Goal: Task Accomplishment & Management: Manage account settings

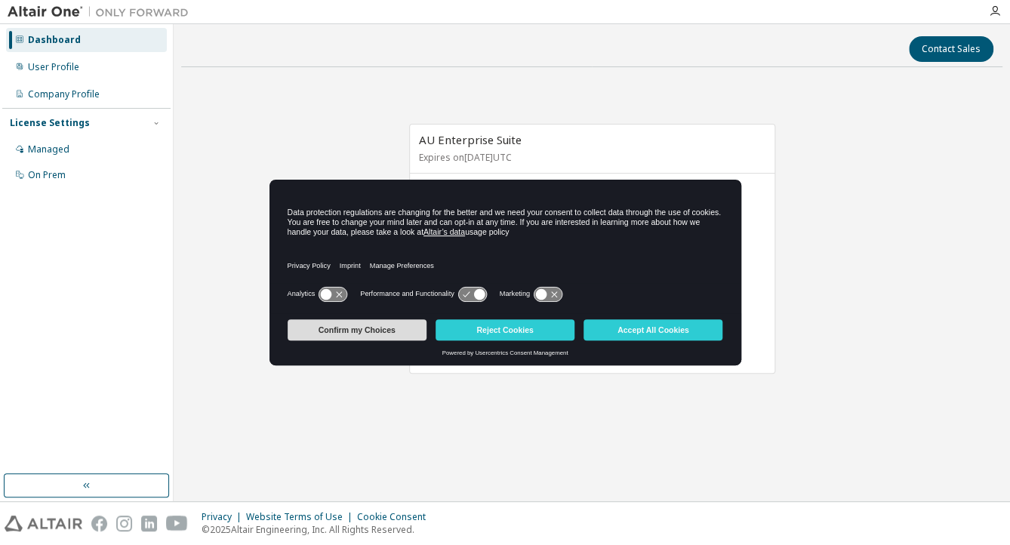
click at [383, 324] on button "Confirm my Choices" at bounding box center [357, 329] width 139 height 21
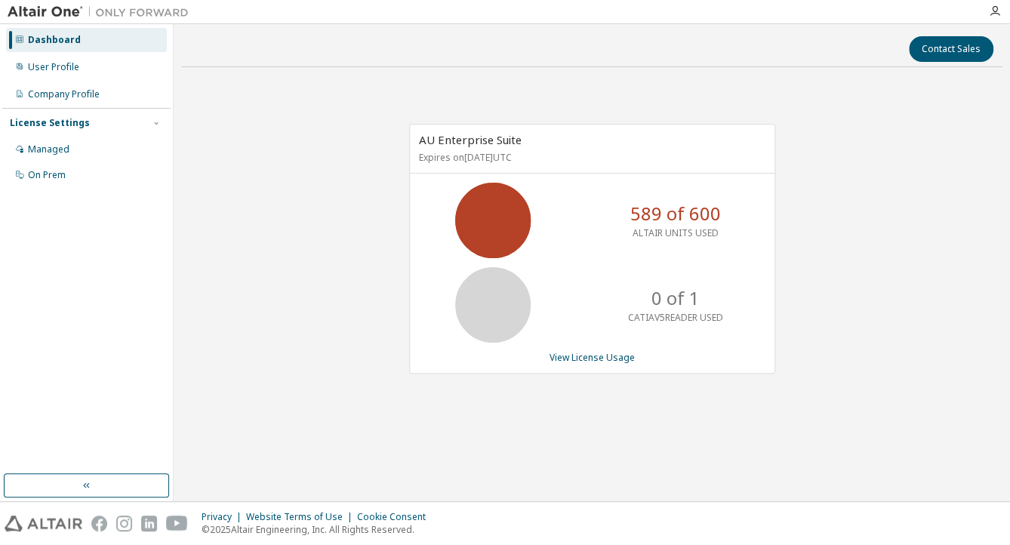
click at [651, 216] on p "589 of 600" at bounding box center [675, 214] width 91 height 26
click at [586, 356] on link "View License Usage" at bounding box center [591, 357] width 85 height 13
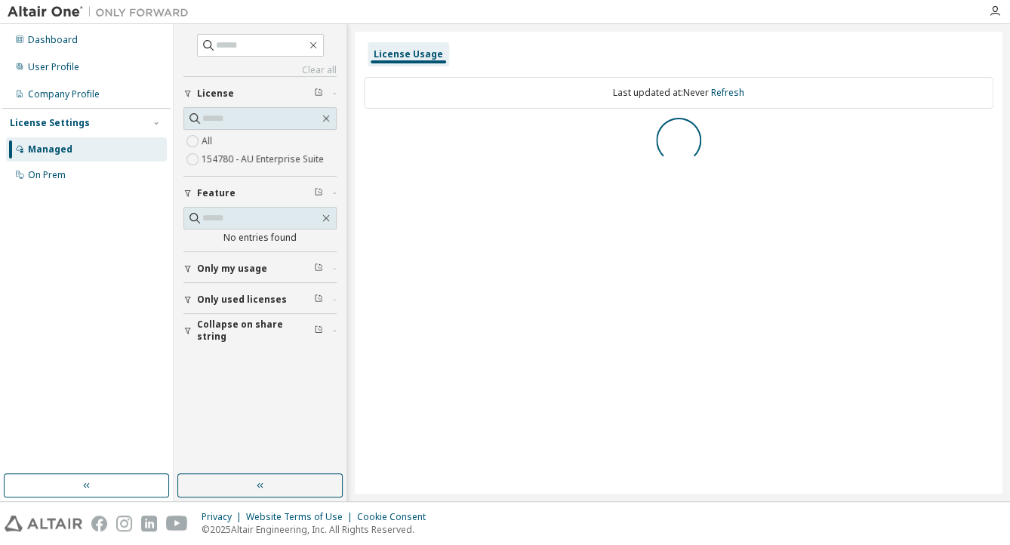
click at [215, 272] on span "Only my usage" at bounding box center [232, 269] width 70 height 12
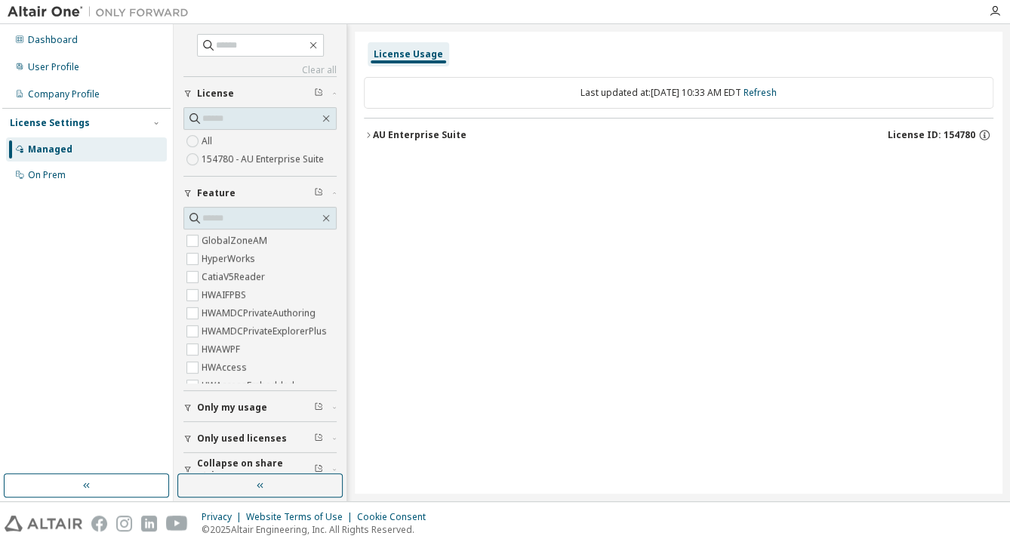
click at [371, 131] on icon "button" at bounding box center [368, 135] width 9 height 9
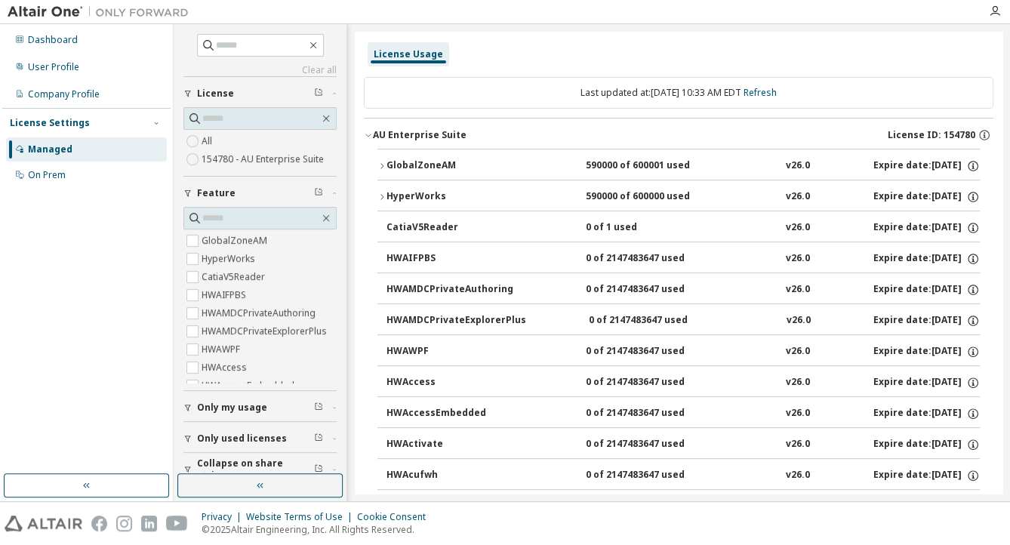
click at [371, 131] on icon "button" at bounding box center [368, 135] width 9 height 9
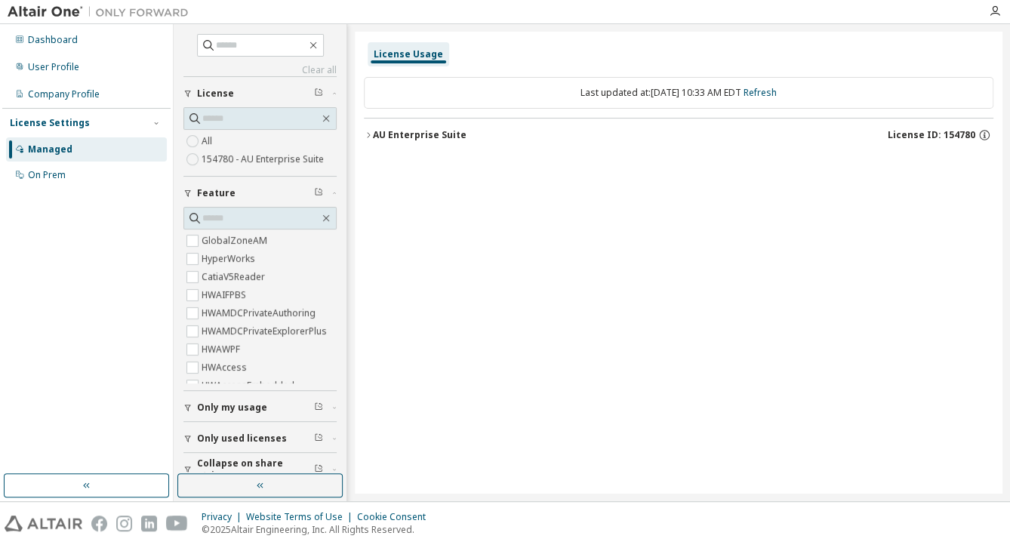
click at [371, 131] on icon "button" at bounding box center [368, 135] width 9 height 9
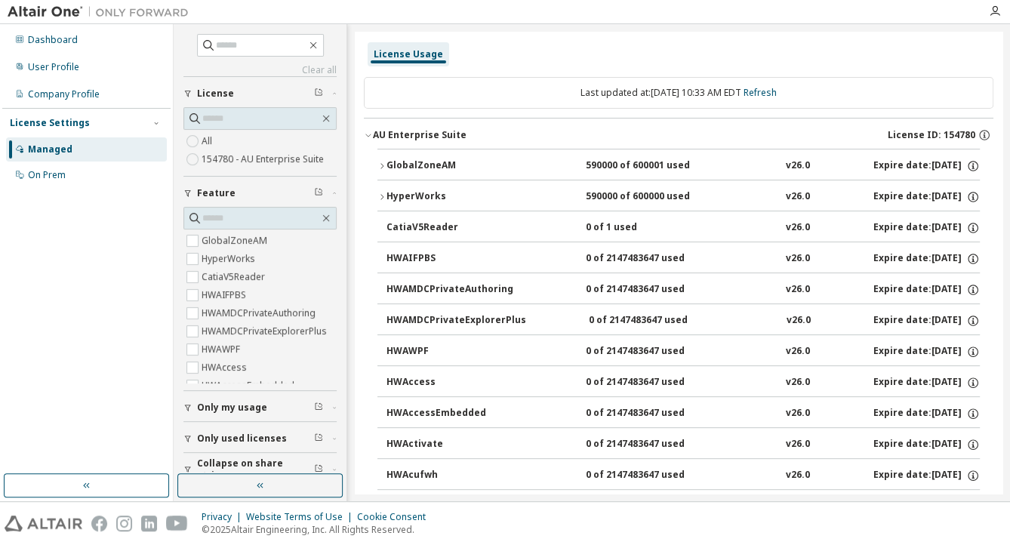
click at [386, 195] on div "HyperWorks" at bounding box center [454, 197] width 136 height 14
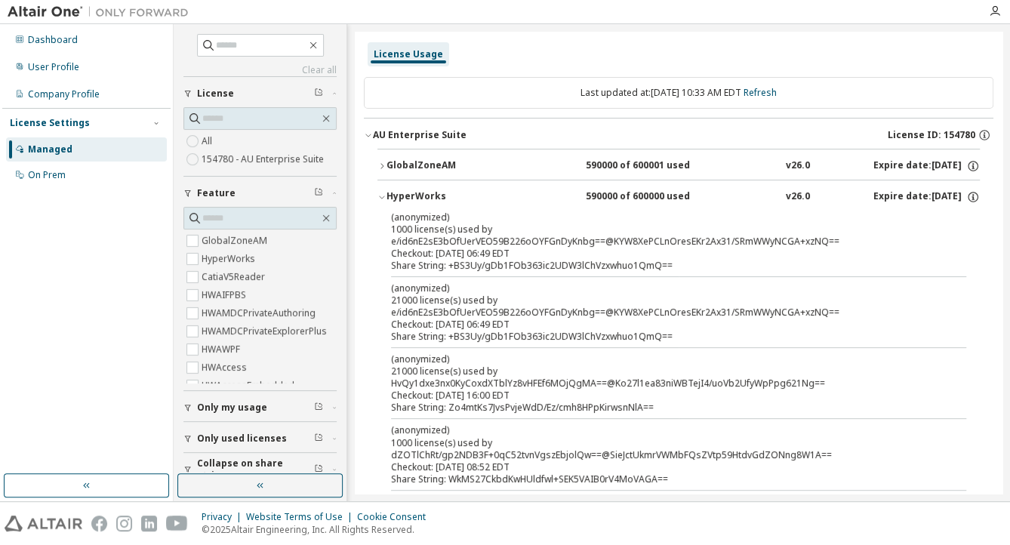
click at [387, 195] on div "HyperWorks" at bounding box center [454, 197] width 136 height 14
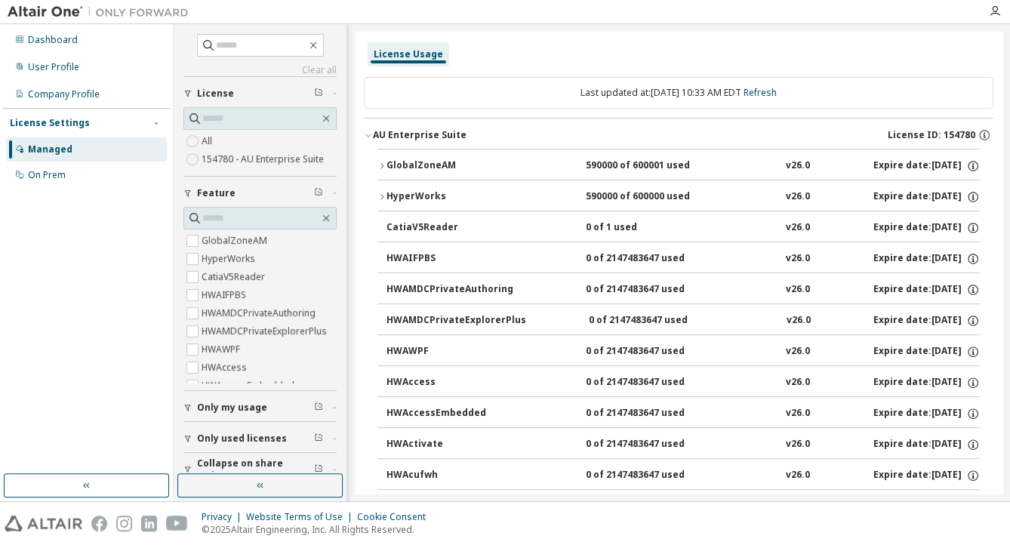
click at [196, 413] on button "Only my usage" at bounding box center [259, 407] width 153 height 33
click at [208, 426] on label "Yes" at bounding box center [211, 430] width 18 height 18
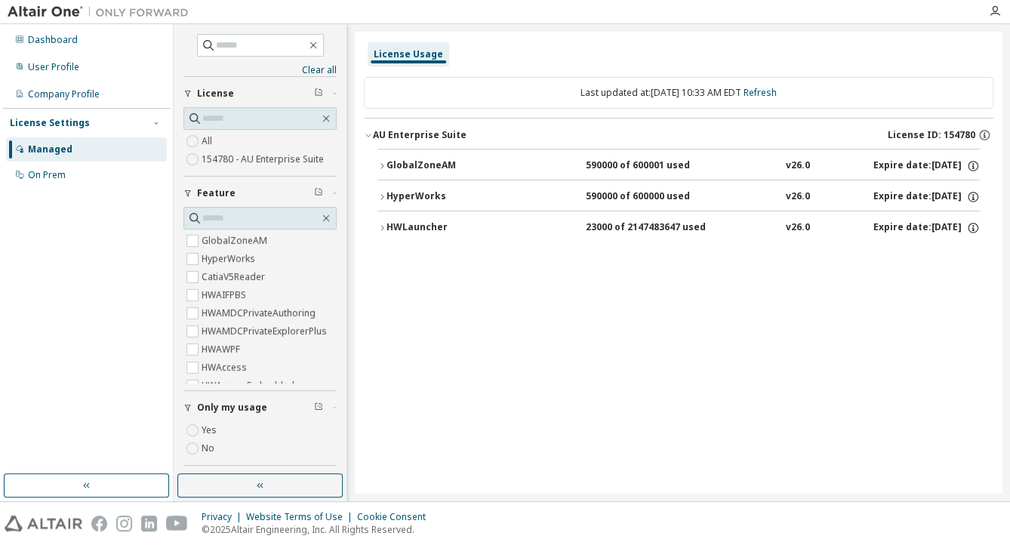
click at [388, 165] on div "GlobalZoneAM" at bounding box center [454, 166] width 136 height 14
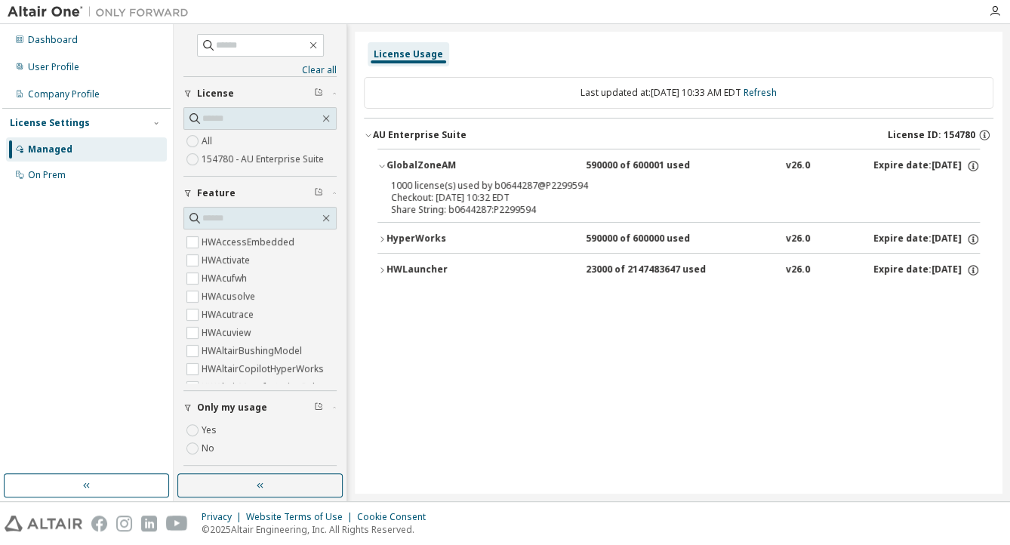
scroll to position [60, 0]
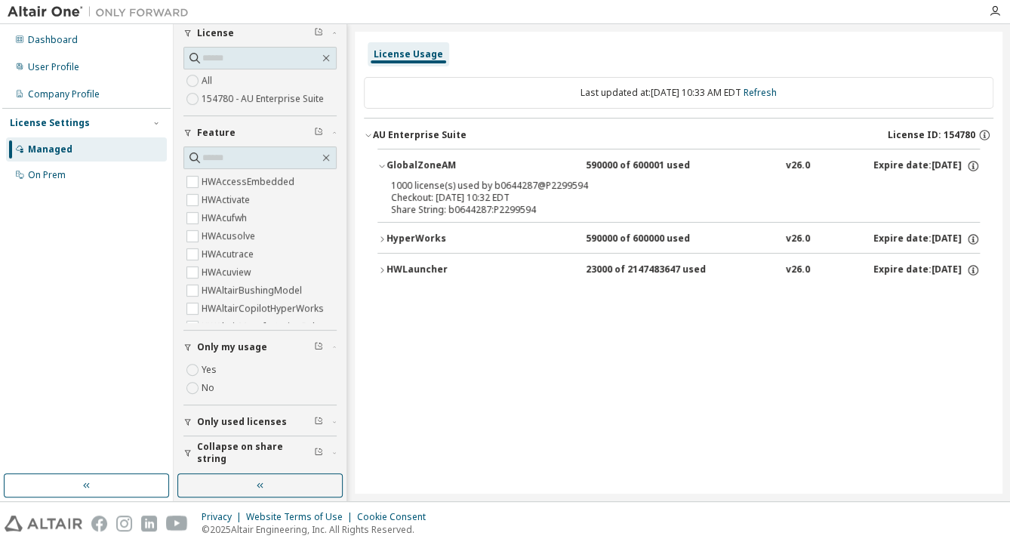
click at [232, 349] on span "Only my usage" at bounding box center [232, 347] width 70 height 12
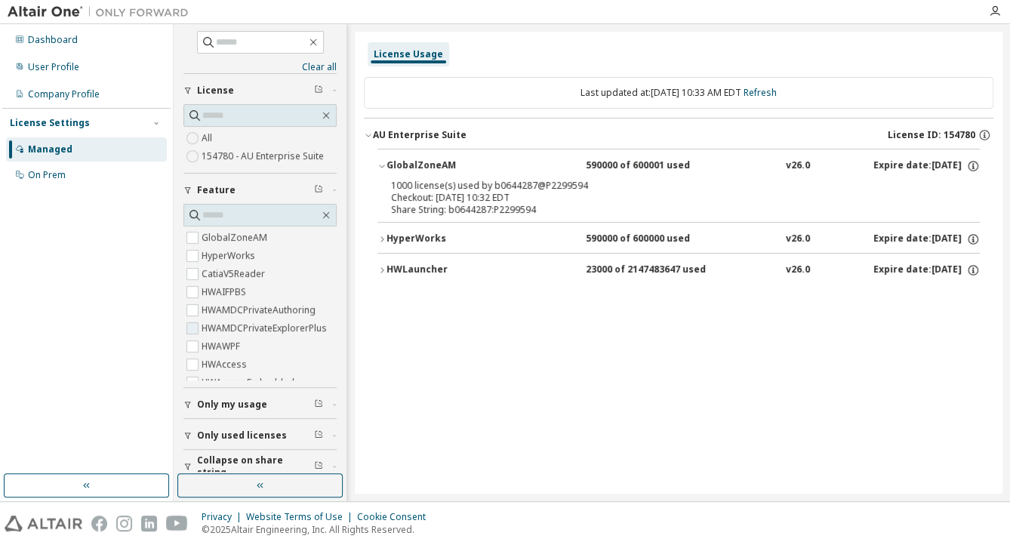
scroll to position [0, 0]
click at [214, 264] on label "HyperWorks" at bounding box center [230, 259] width 57 height 18
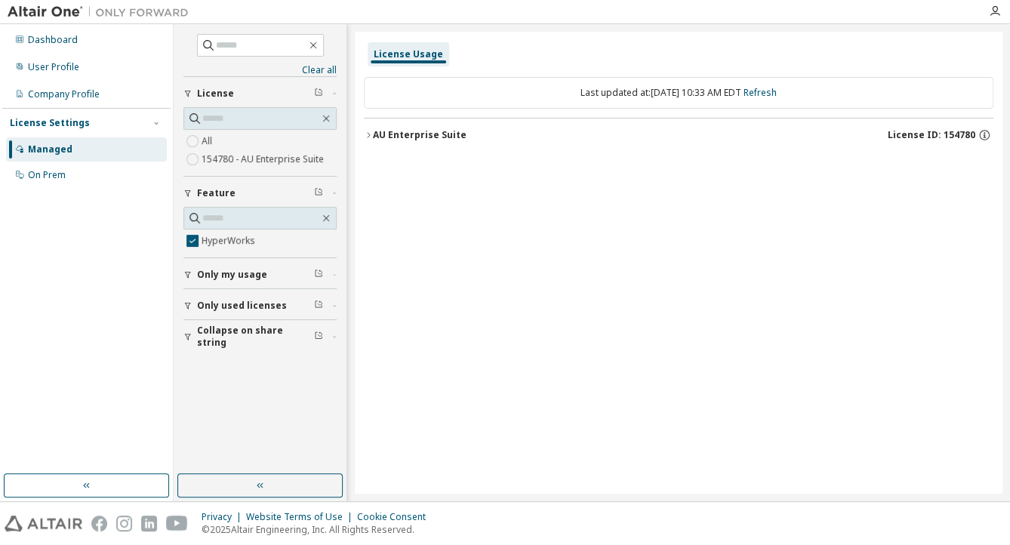
click at [220, 275] on span "Only my usage" at bounding box center [232, 275] width 70 height 12
click at [383, 143] on button "AU Enterprise Suite License ID: 154780" at bounding box center [678, 134] width 629 height 33
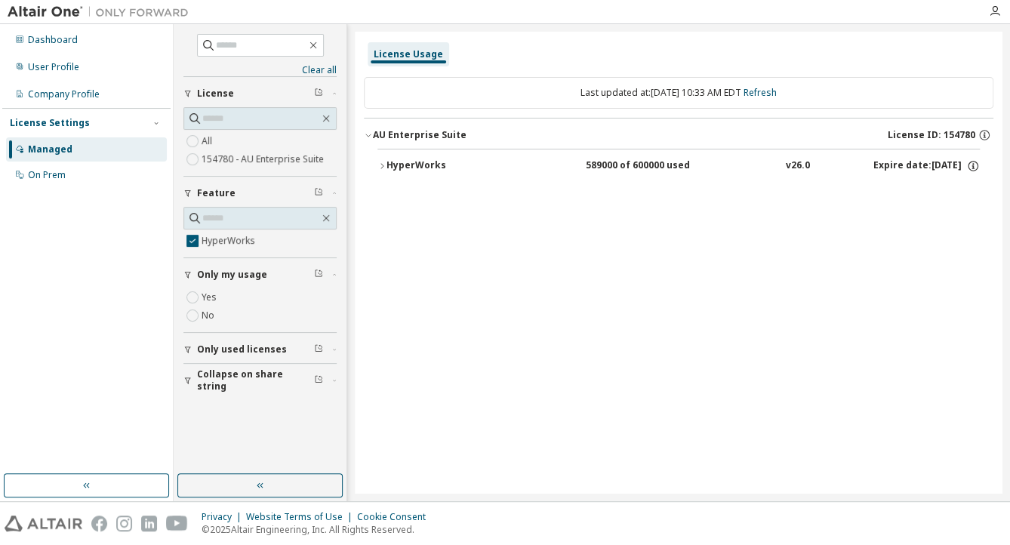
click at [383, 171] on button "HyperWorks 589000 of 600000 used v26.0 Expire date: 2025-12-31" at bounding box center [678, 165] width 602 height 33
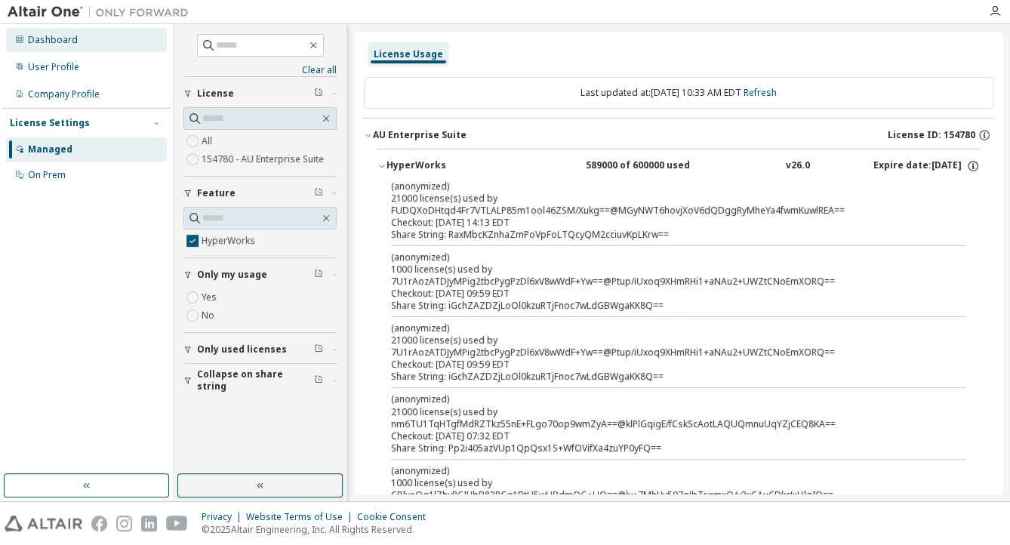
click at [47, 42] on div "Dashboard" at bounding box center [53, 40] width 50 height 12
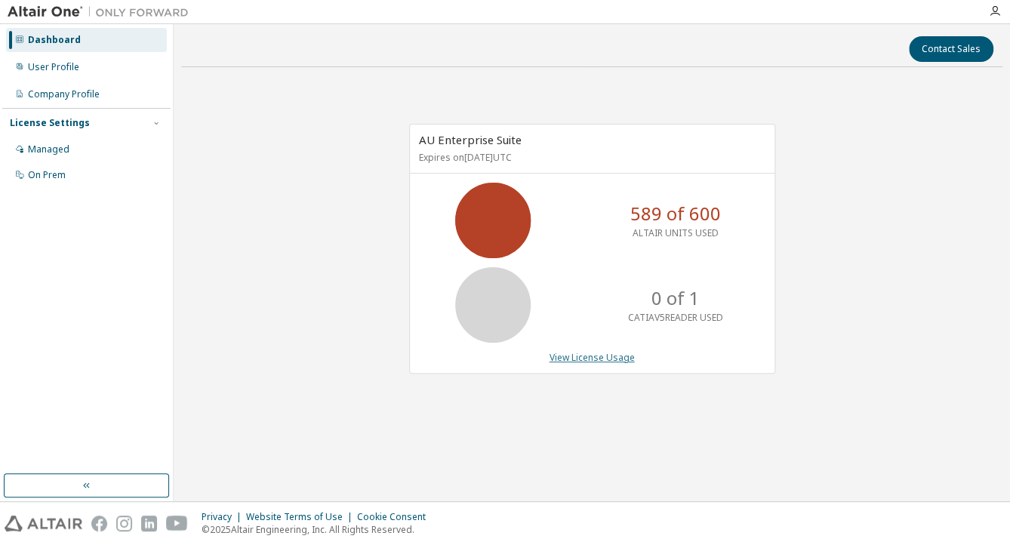
click at [579, 353] on link "View License Usage" at bounding box center [591, 357] width 85 height 13
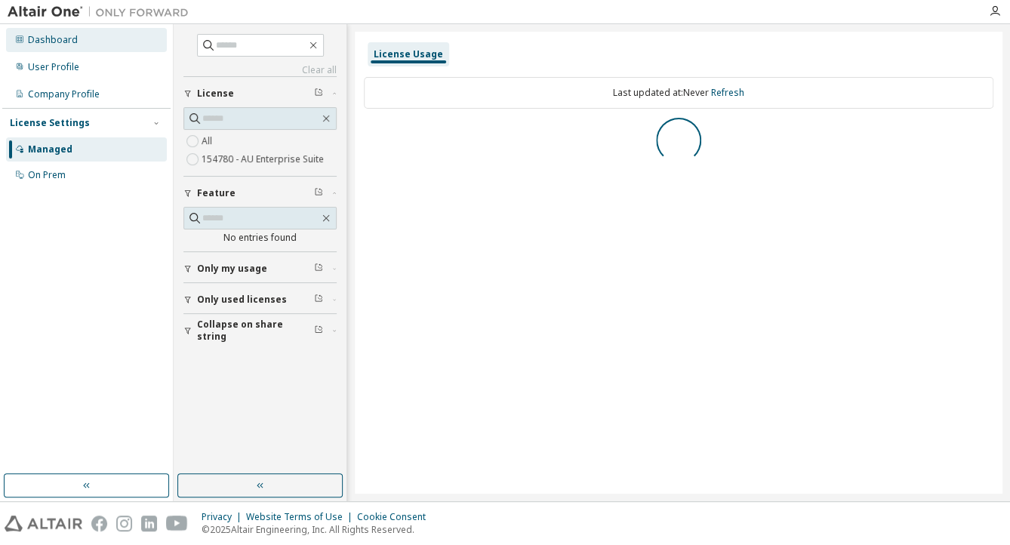
click at [48, 31] on div "Dashboard" at bounding box center [86, 40] width 161 height 24
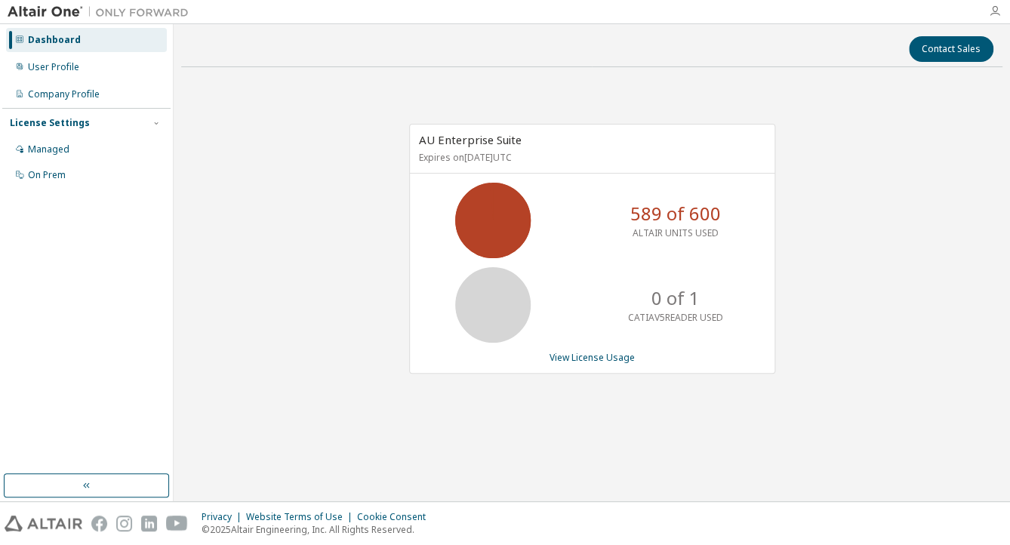
click at [996, 8] on icon "button" at bounding box center [995, 11] width 12 height 12
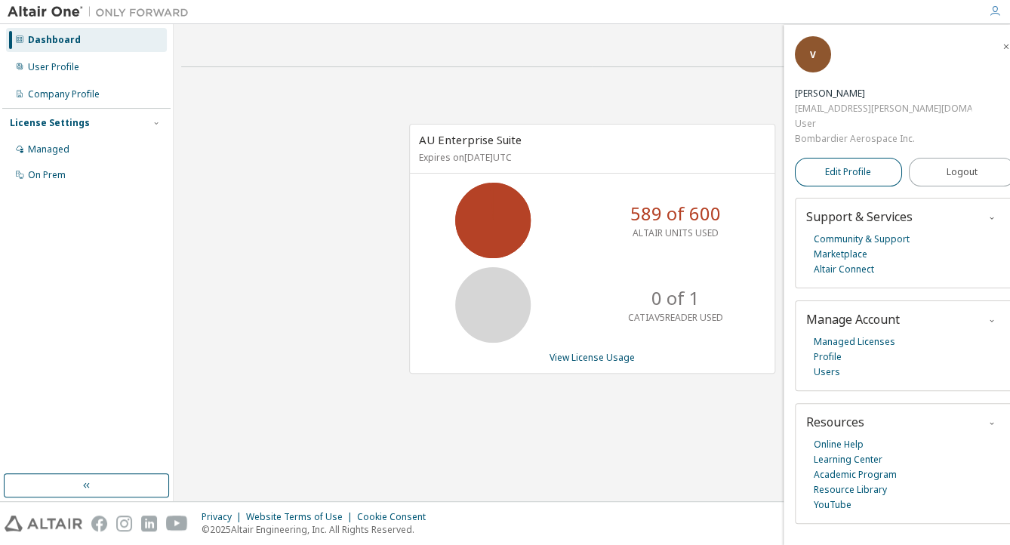
click at [887, 181] on link "Edit Profile" at bounding box center [848, 172] width 107 height 29
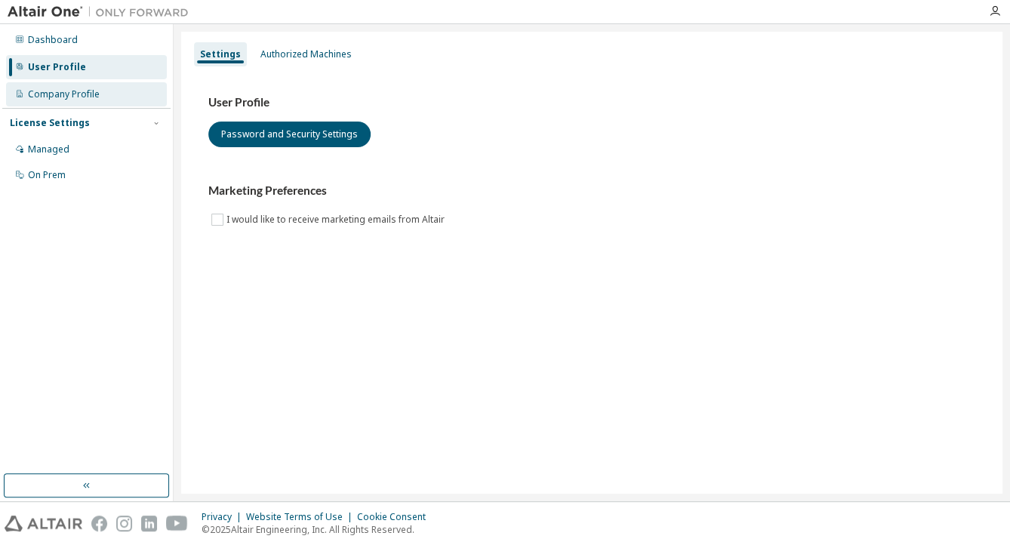
click at [39, 88] on div "Company Profile" at bounding box center [86, 94] width 161 height 24
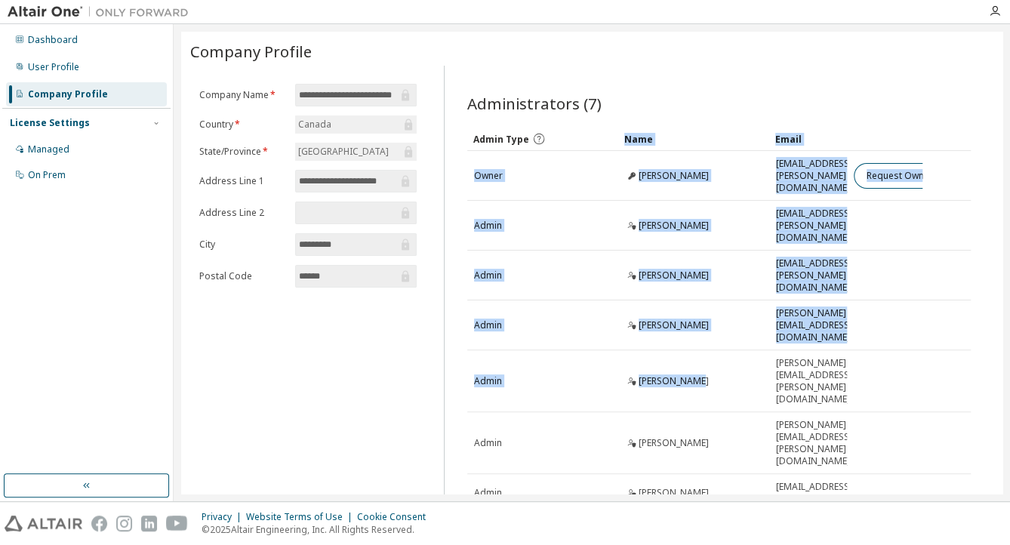
drag, startPoint x: 661, startPoint y: 312, endPoint x: 577, endPoint y: 132, distance: 198.2
click at [577, 132] on table "Admin Type Name Email Owner [PERSON_NAME] [EMAIL_ADDRESS][PERSON_NAME][DOMAIN_N…" at bounding box center [718, 319] width 503 height 385
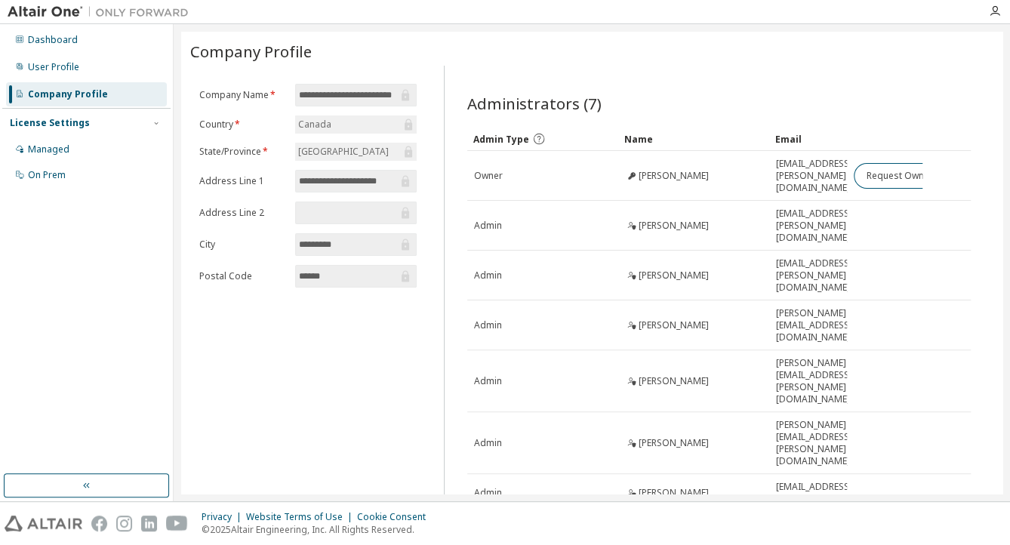
drag, startPoint x: 577, startPoint y: 132, endPoint x: 640, endPoint y: 88, distance: 76.9
click at [640, 88] on div "Administrators (7) Clear Load Save Save As Field Operator Value Select filter S…" at bounding box center [719, 328] width 540 height 507
click at [59, 145] on div "Managed" at bounding box center [49, 149] width 42 height 12
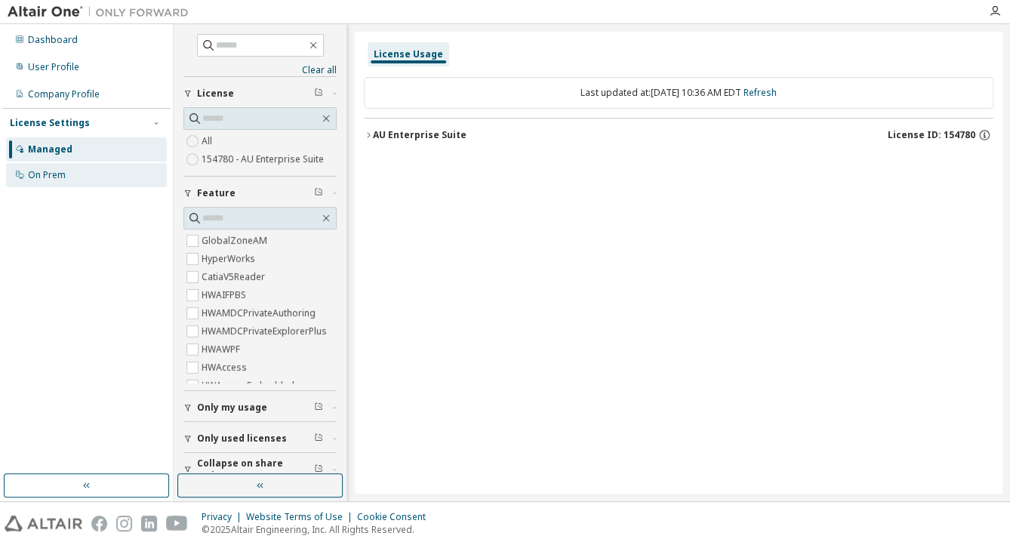
click at [80, 181] on div "On Prem" at bounding box center [86, 175] width 161 height 24
